Goal: Find specific page/section: Find specific page/section

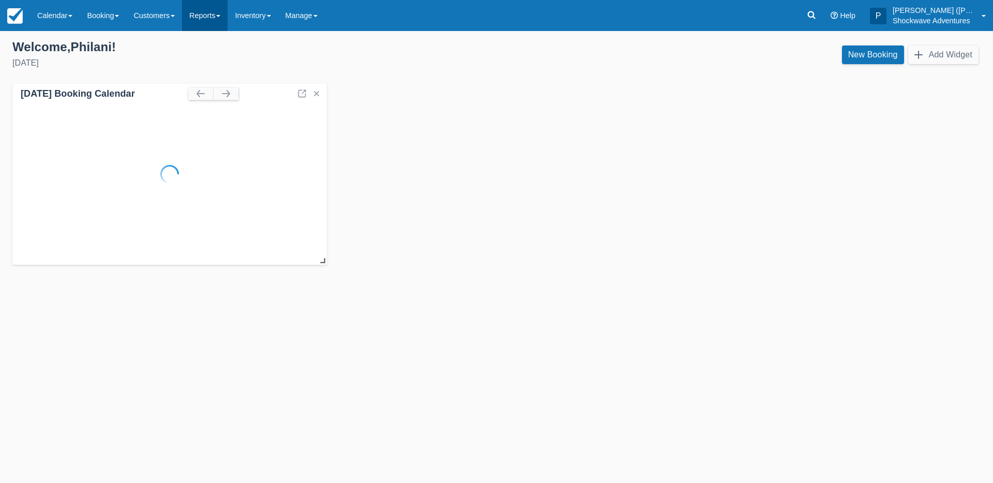
click at [214, 21] on link "Reports" at bounding box center [205, 15] width 46 height 31
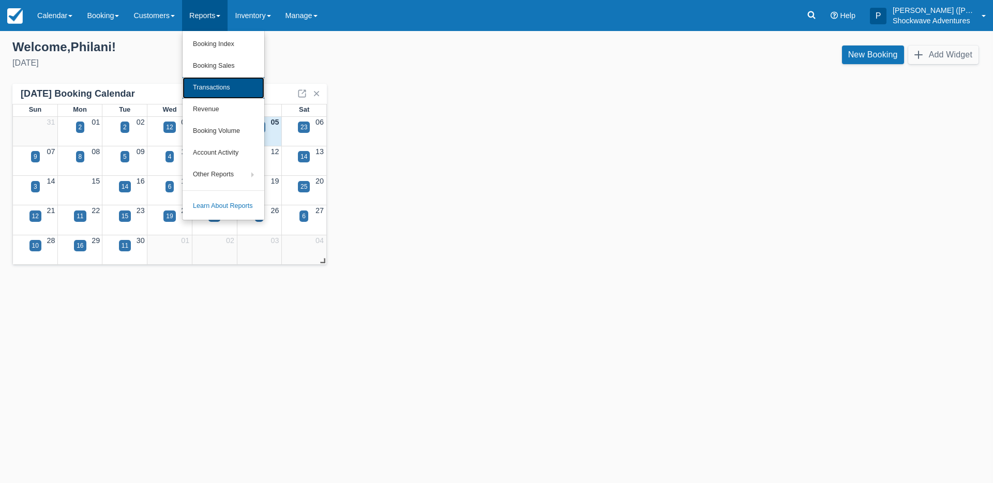
click at [220, 81] on link "Transactions" at bounding box center [224, 88] width 82 height 22
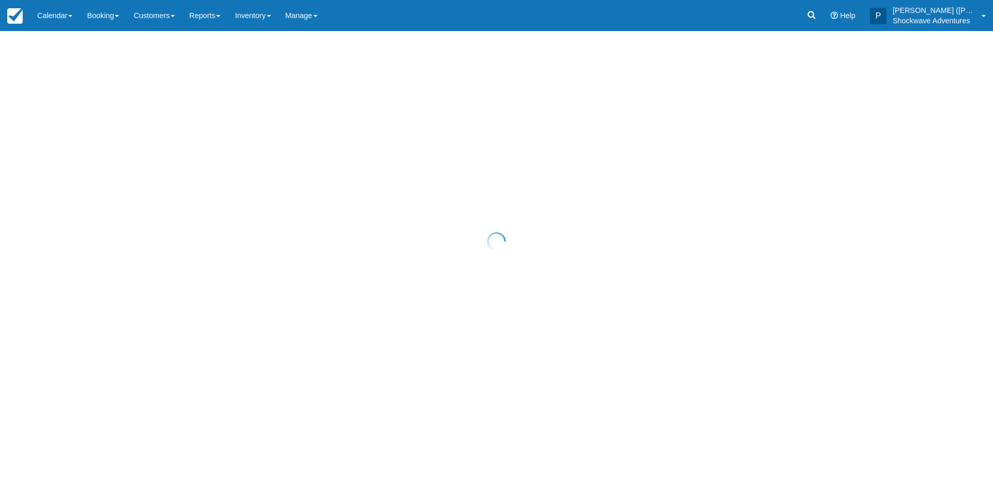
select select "10"
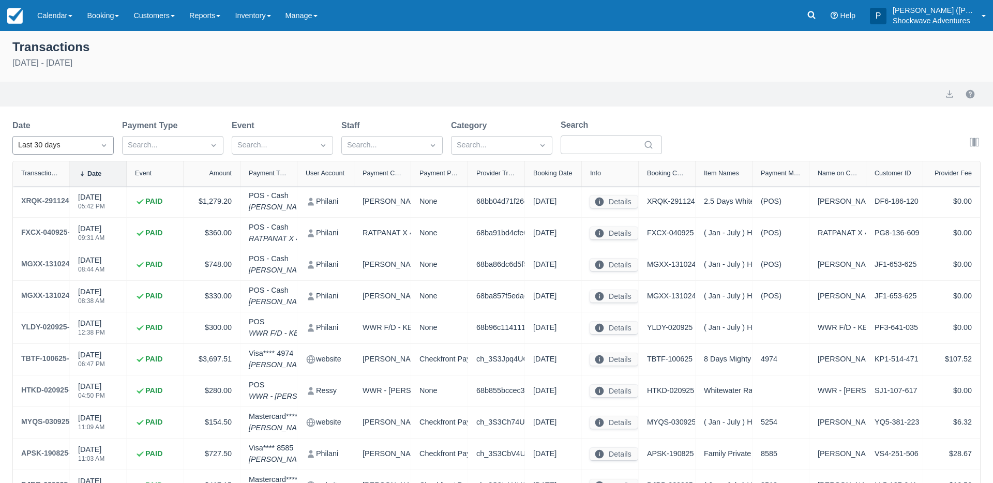
click at [108, 145] on icon "Dropdown icon" at bounding box center [104, 145] width 10 height 10
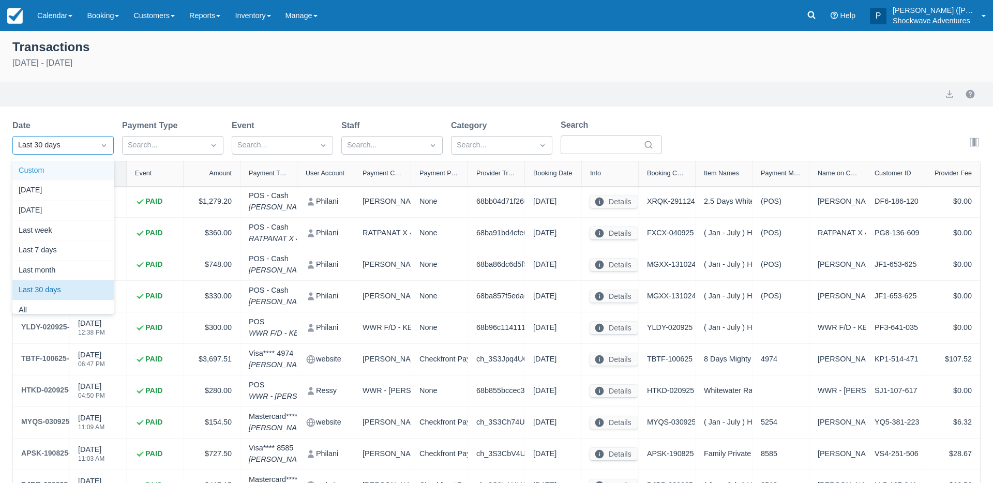
click at [97, 171] on div "Custom" at bounding box center [62, 171] width 101 height 20
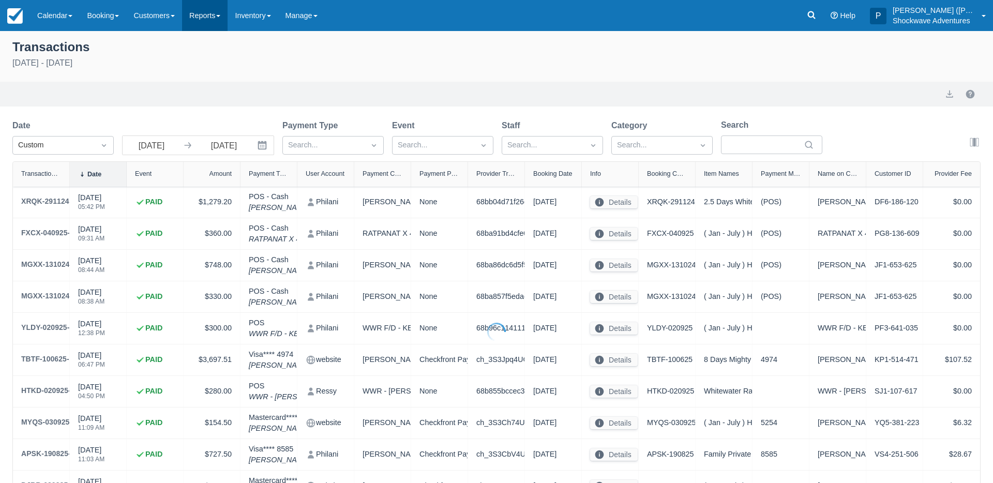
select select "10"
